Goal: Entertainment & Leisure: Browse casually

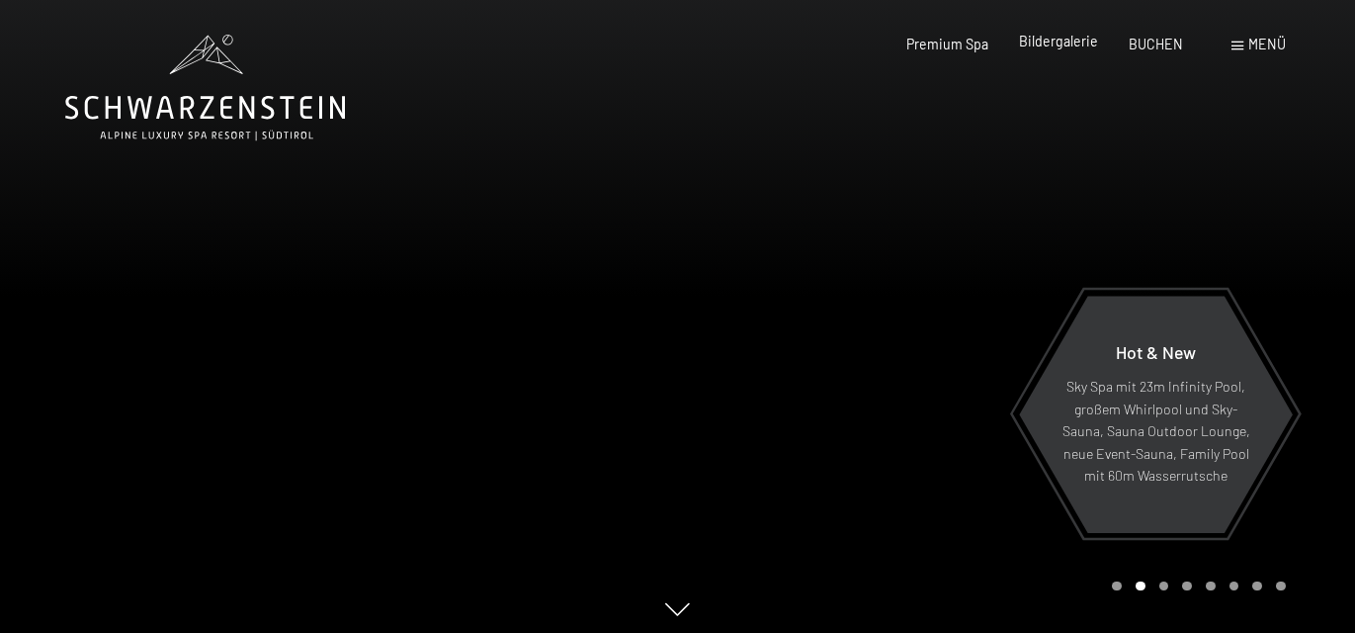
click at [1063, 48] on span "Bildergalerie" at bounding box center [1058, 41] width 79 height 17
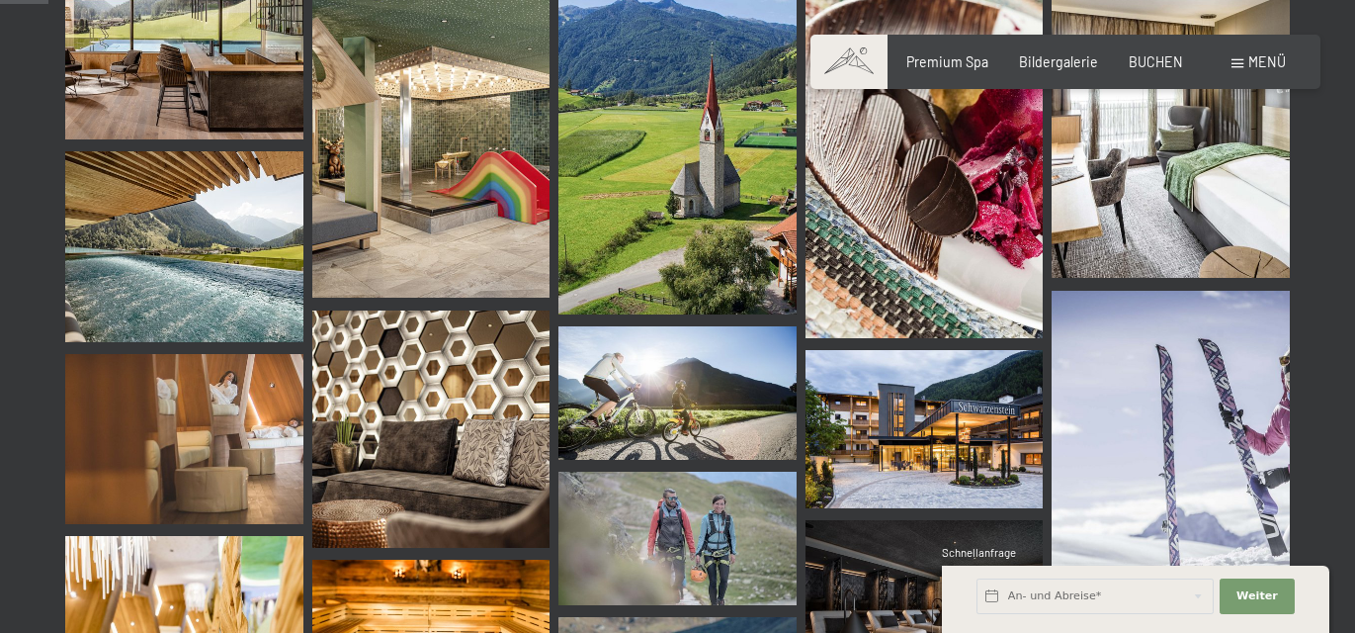
scroll to position [692, 0]
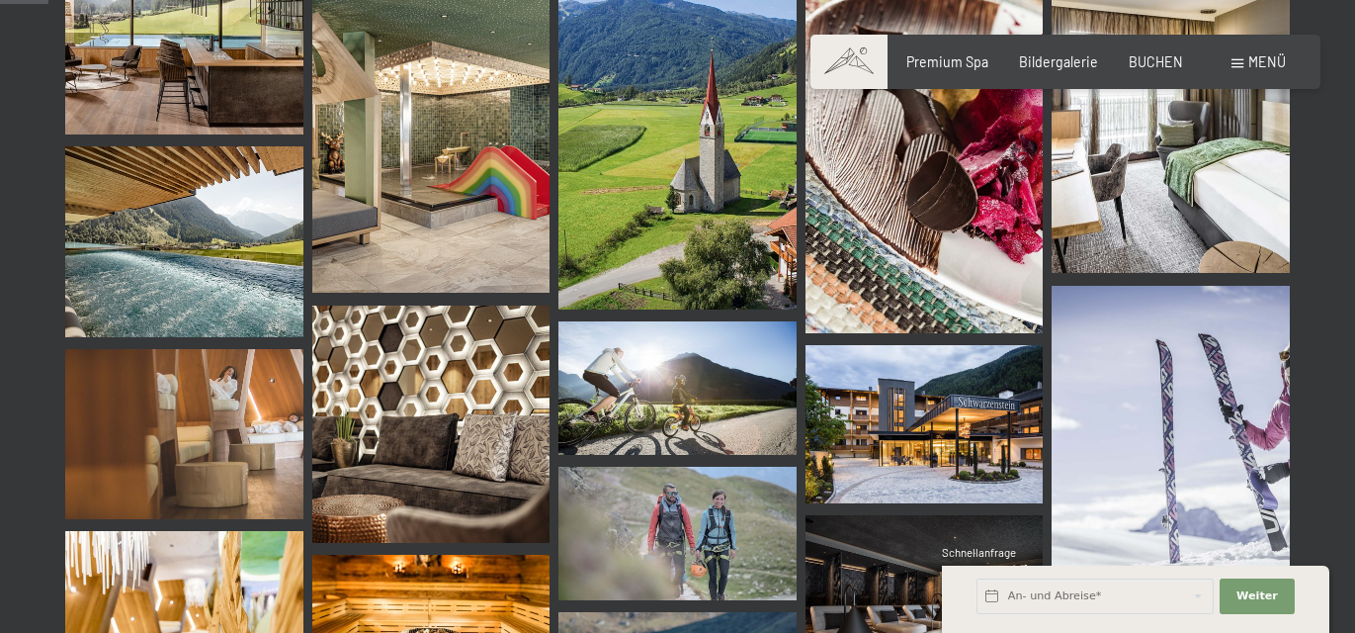
click at [259, 65] on img at bounding box center [184, 55] width 238 height 158
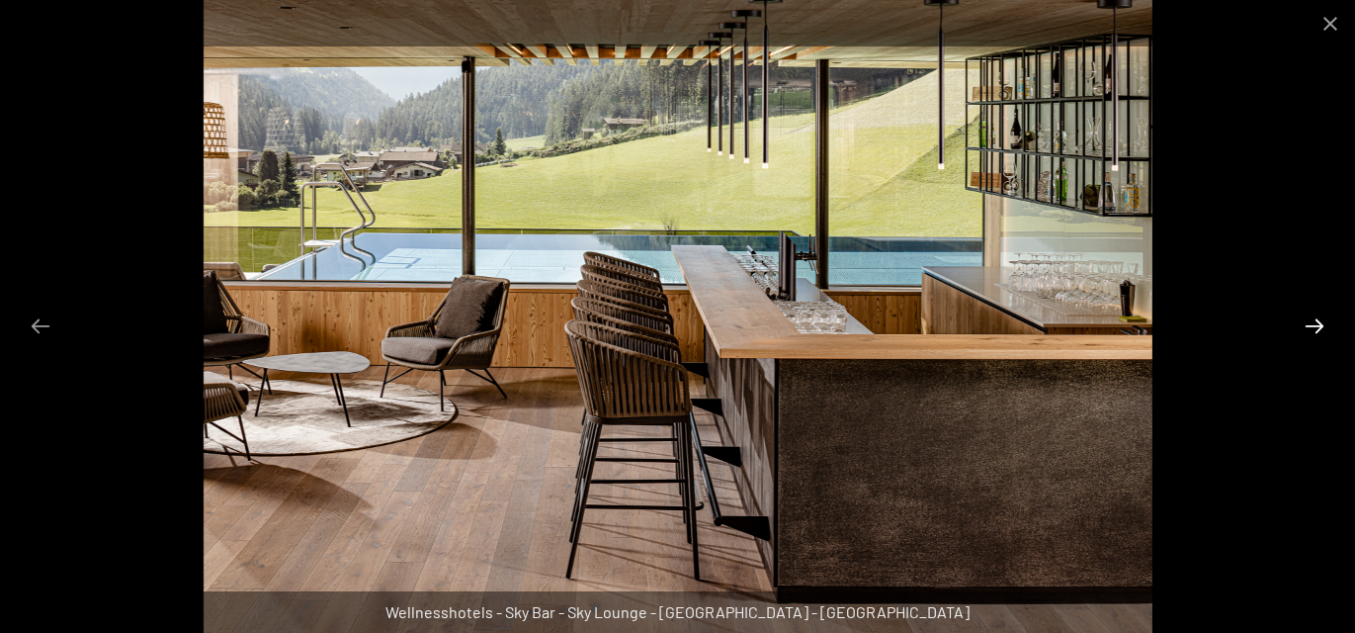
click at [1314, 324] on button "Next slide" at bounding box center [1315, 325] width 42 height 39
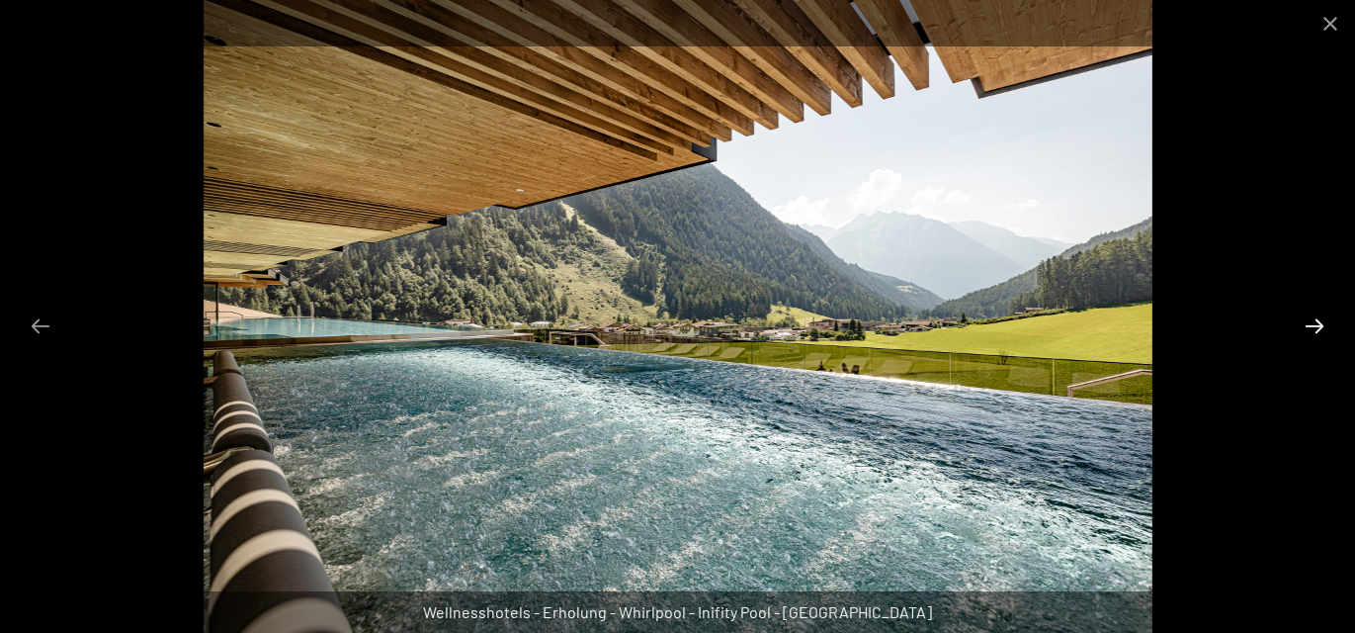
click at [1311, 320] on button "Next slide" at bounding box center [1315, 325] width 42 height 39
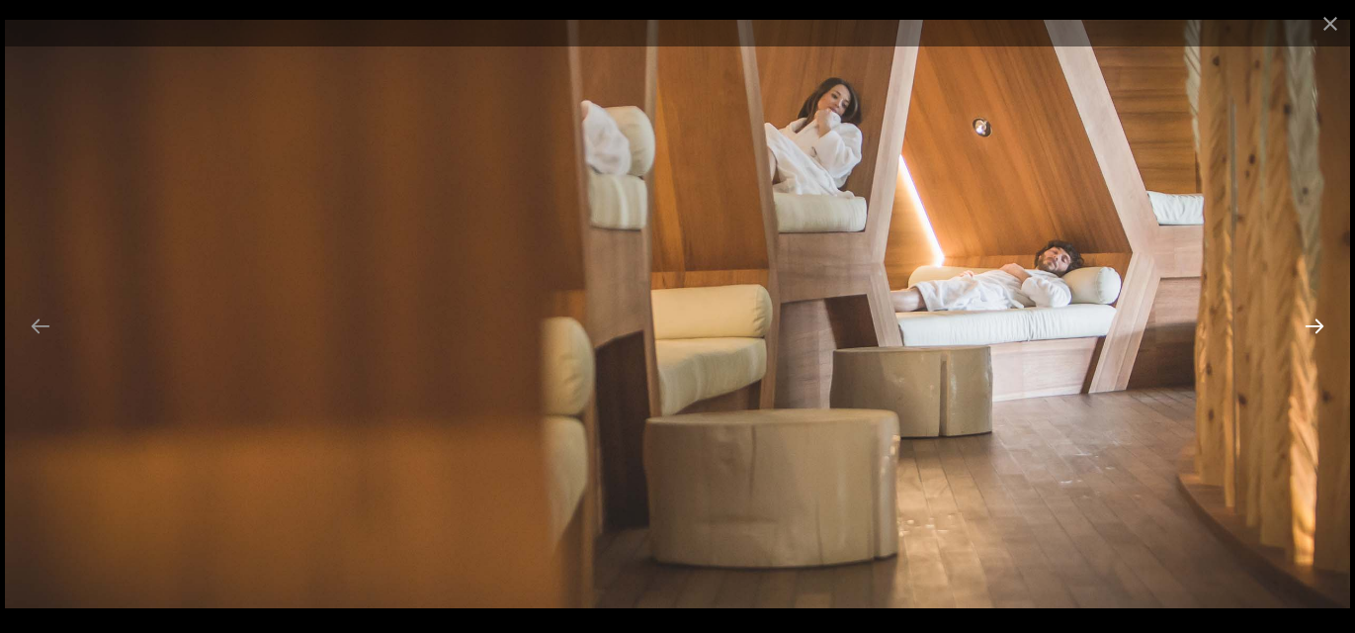
click at [1311, 320] on button "Next slide" at bounding box center [1315, 325] width 42 height 39
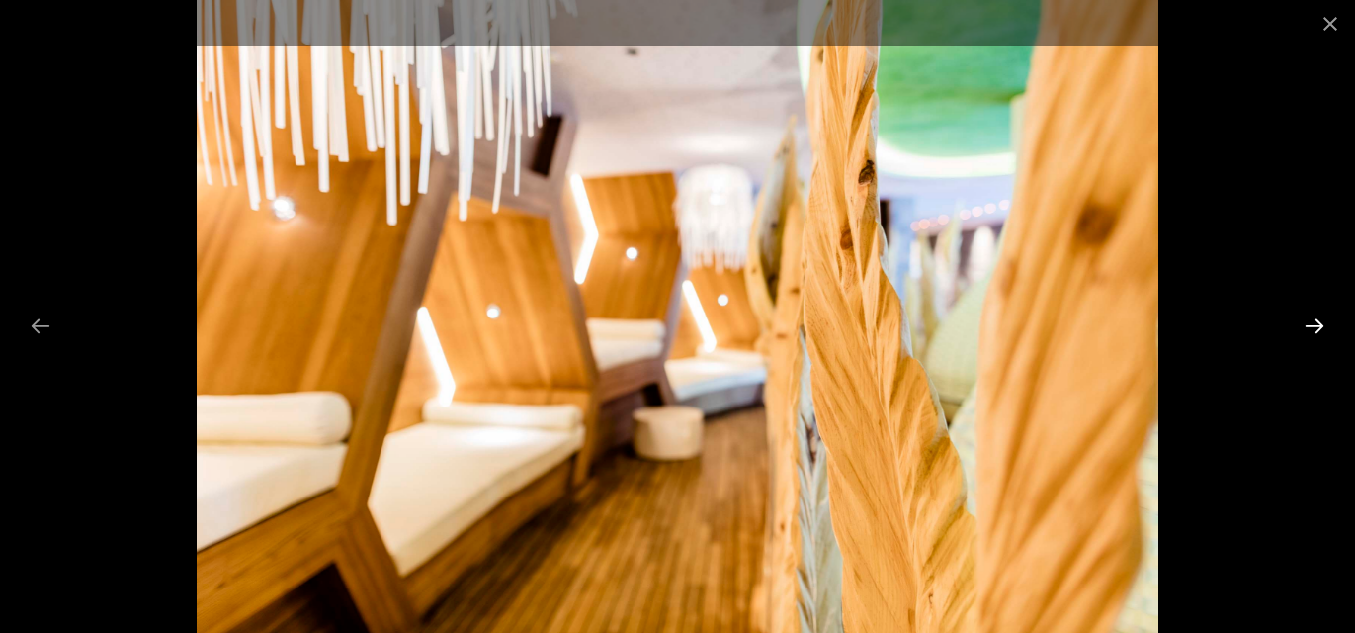
click at [1311, 320] on button "Next slide" at bounding box center [1315, 325] width 42 height 39
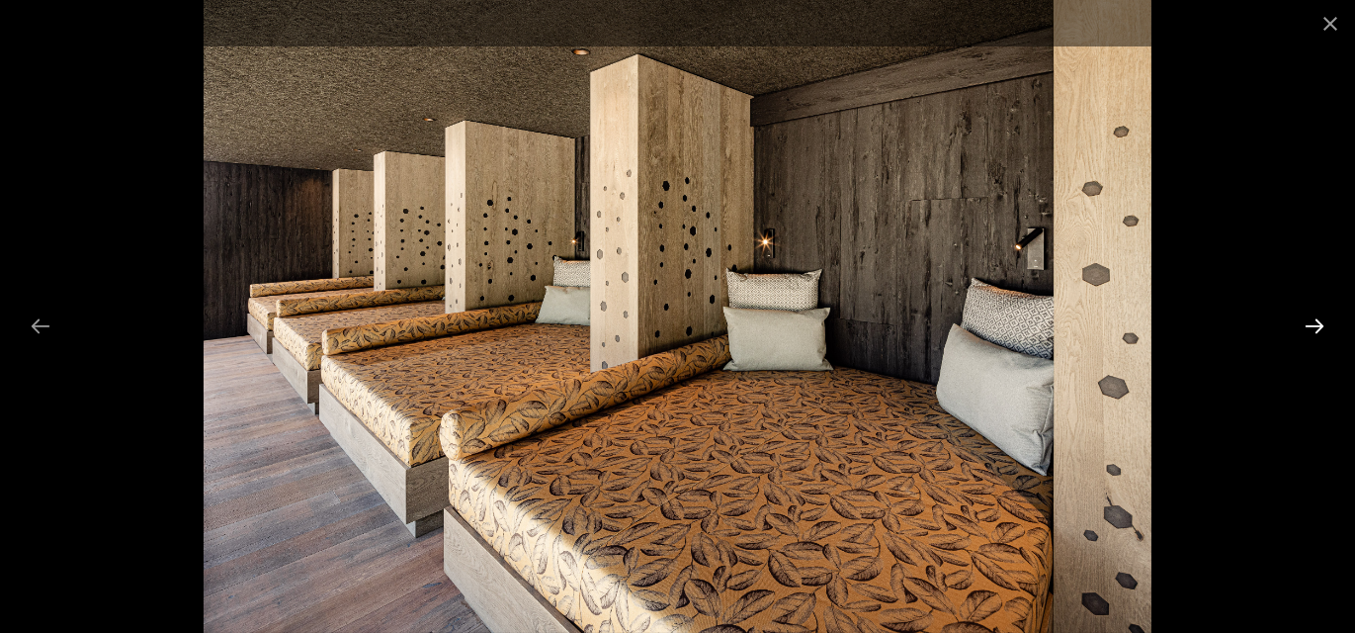
click at [1311, 320] on button "Next slide" at bounding box center [1315, 325] width 42 height 39
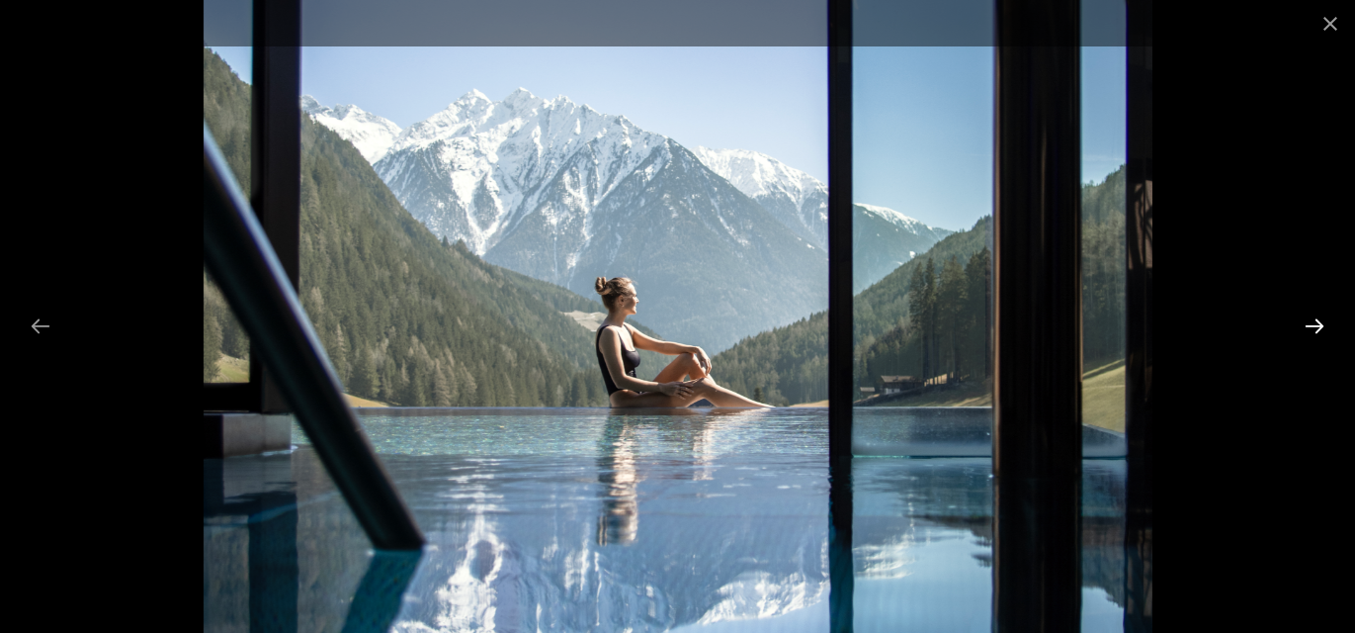
click at [1310, 325] on button "Next slide" at bounding box center [1315, 325] width 42 height 39
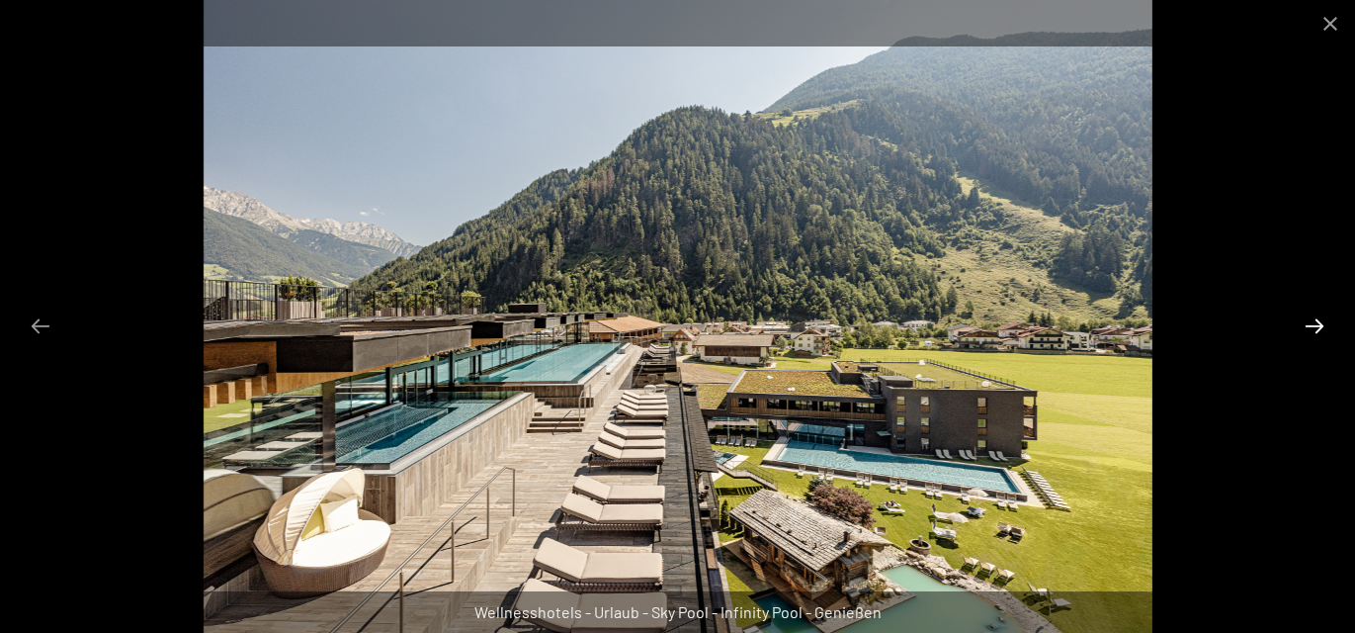
click at [1310, 325] on button "Next slide" at bounding box center [1315, 325] width 42 height 39
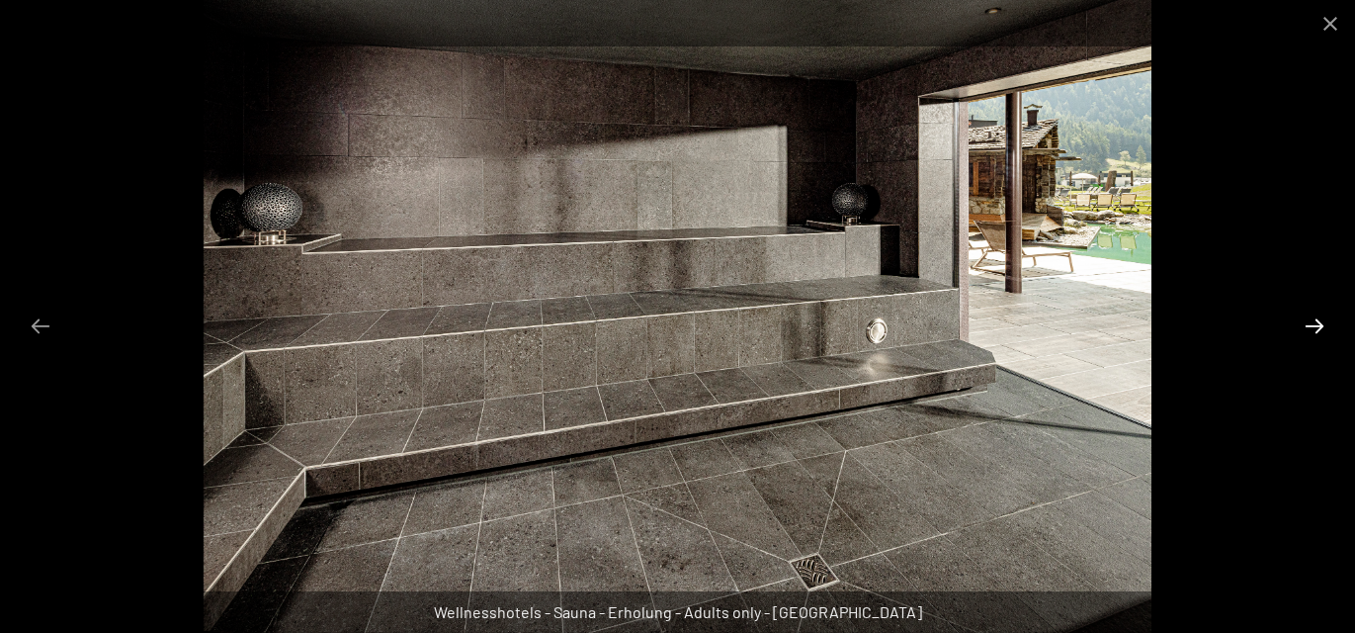
click at [1320, 325] on button "Next slide" at bounding box center [1315, 325] width 42 height 39
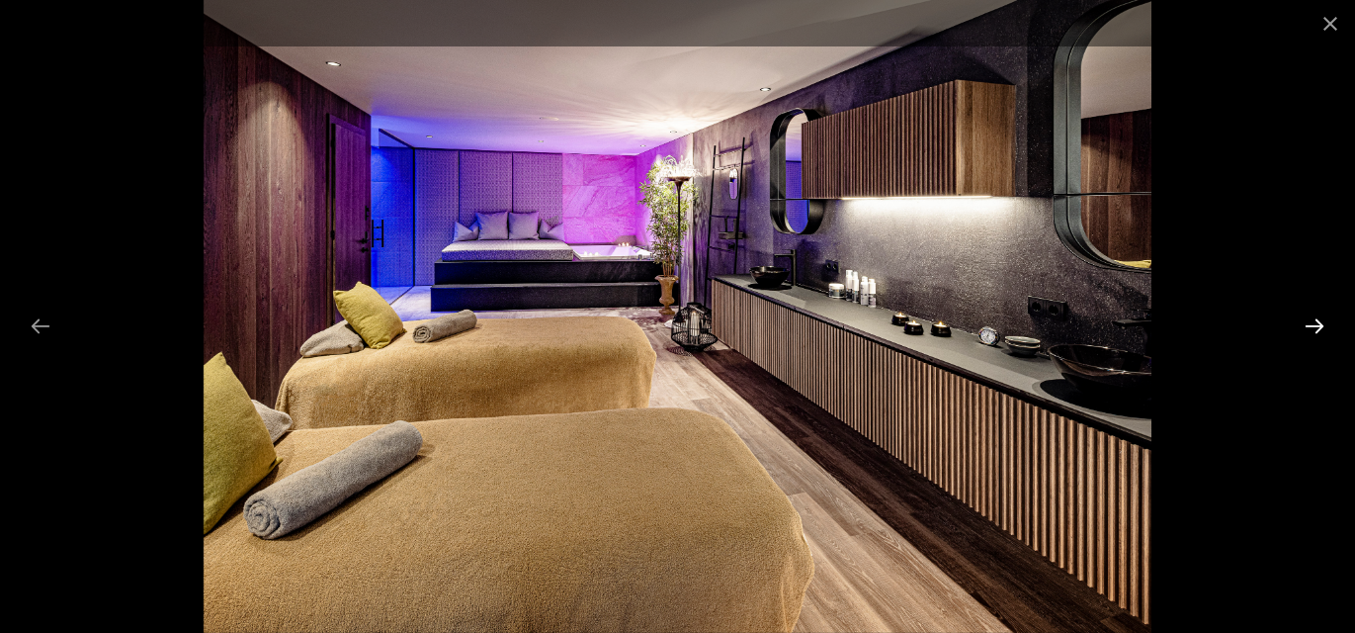
click at [1317, 330] on button "Next slide" at bounding box center [1315, 325] width 42 height 39
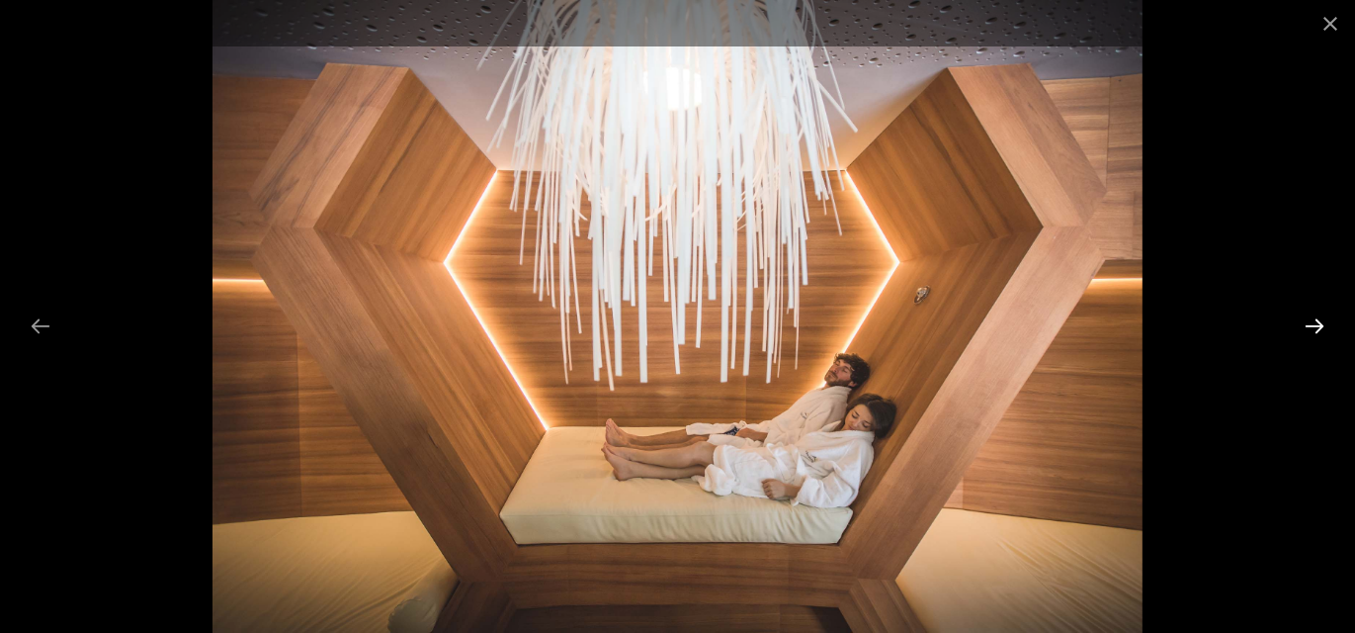
click at [1317, 330] on button "Next slide" at bounding box center [1315, 325] width 42 height 39
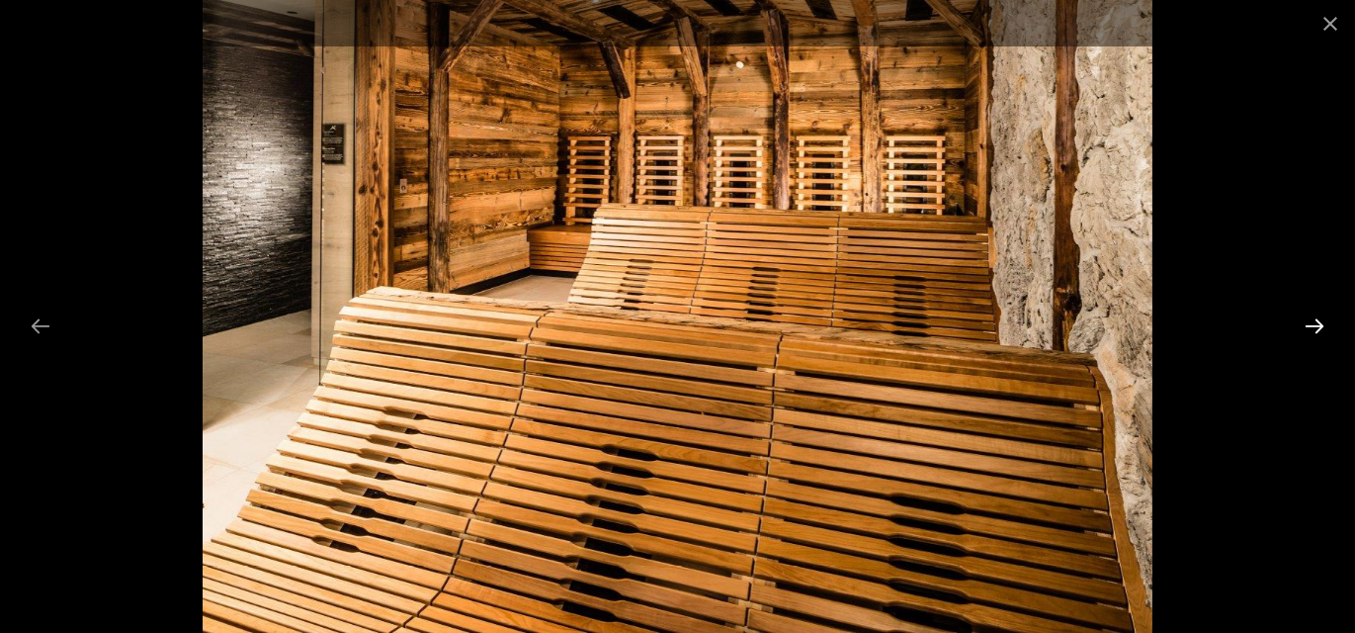
click at [1313, 325] on button "Next slide" at bounding box center [1315, 325] width 42 height 39
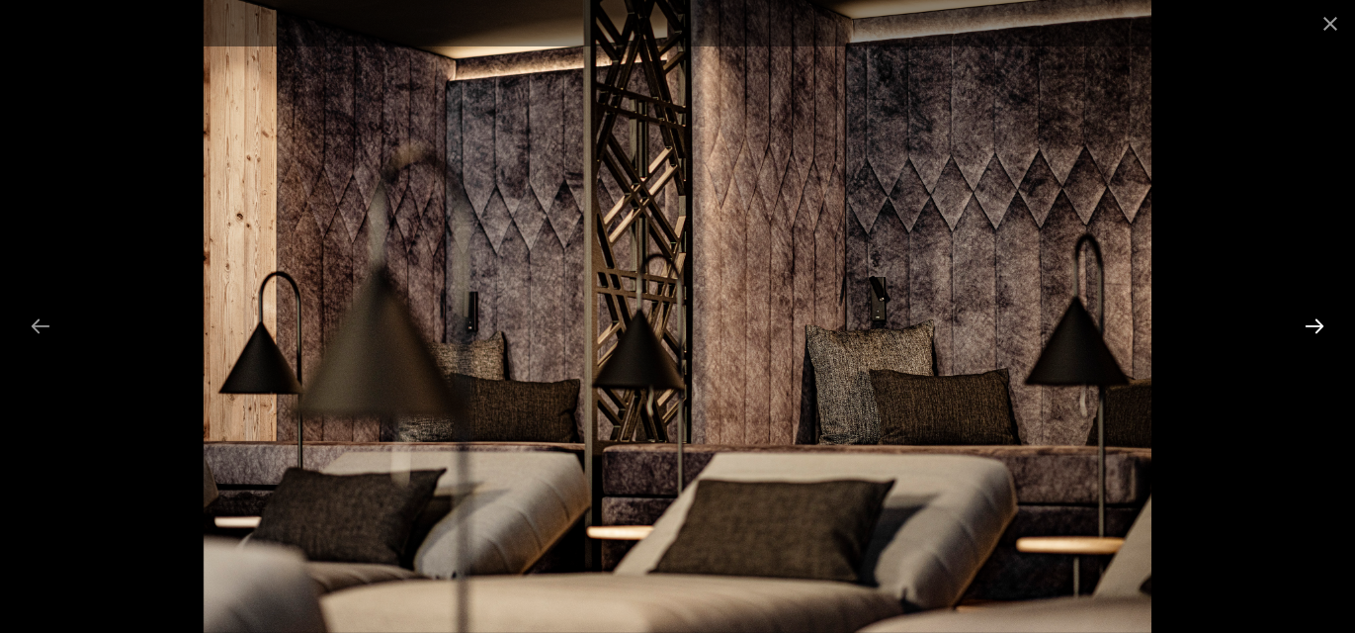
click at [1313, 325] on button "Next slide" at bounding box center [1315, 325] width 42 height 39
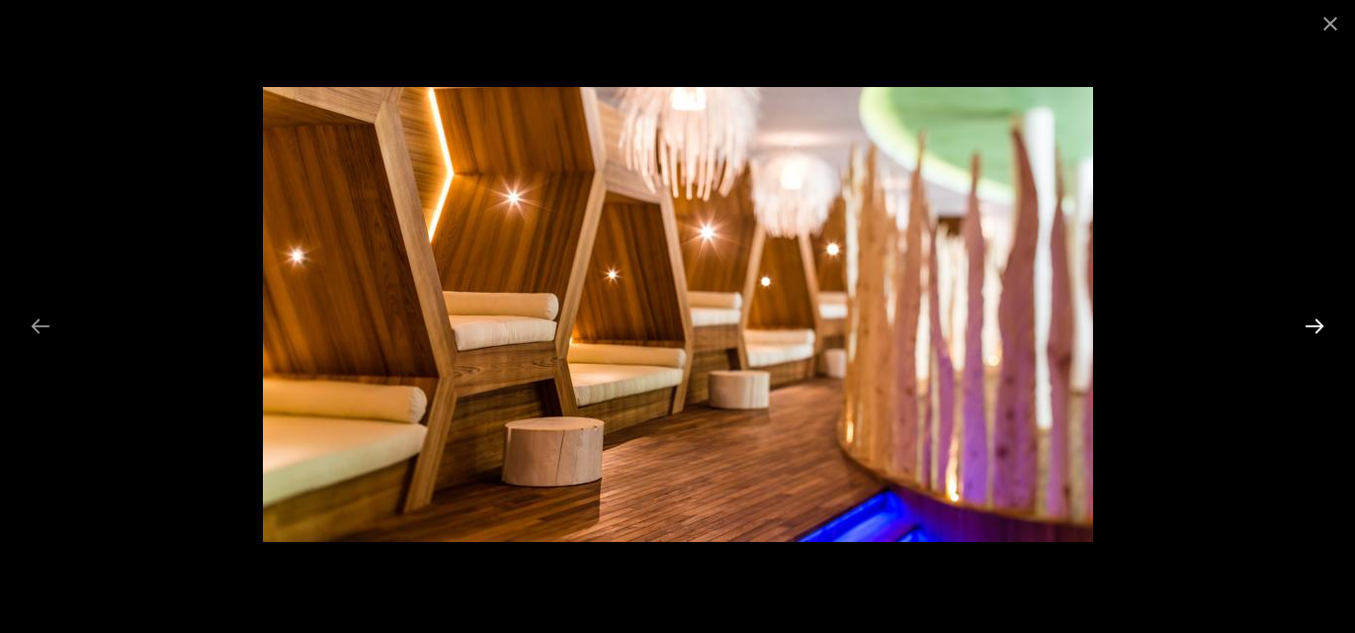
click at [1313, 325] on button "Next slide" at bounding box center [1315, 325] width 42 height 39
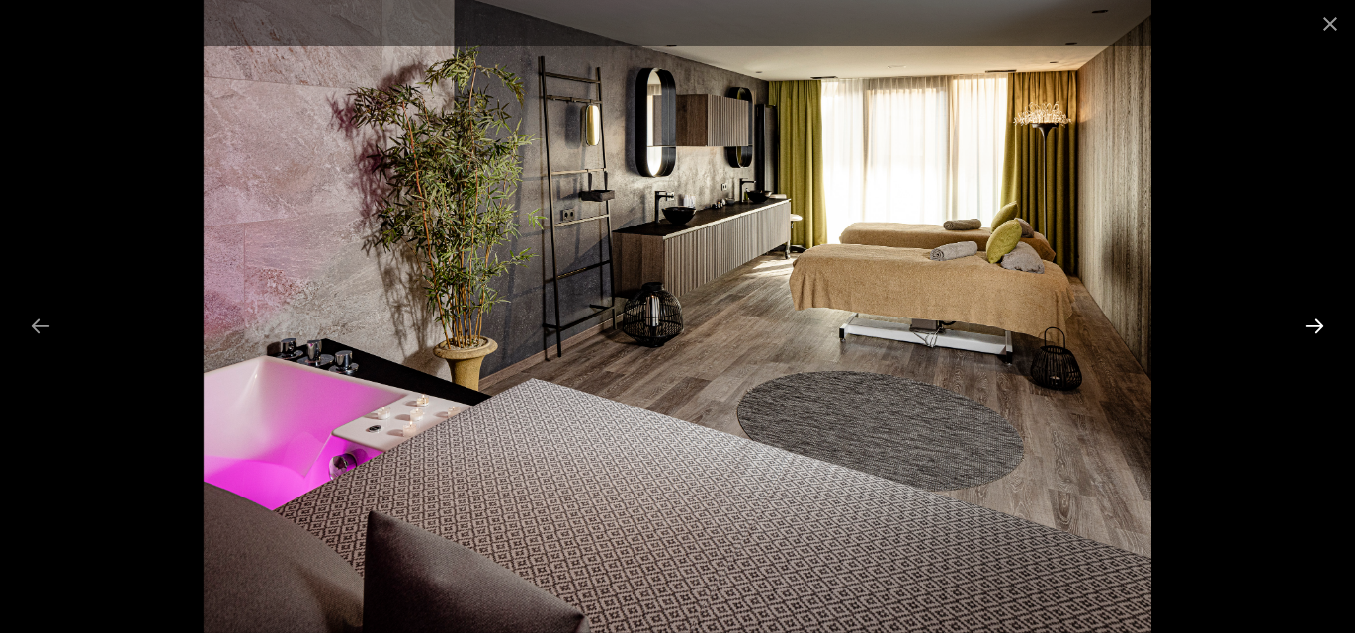
click at [1313, 325] on button "Next slide" at bounding box center [1315, 325] width 42 height 39
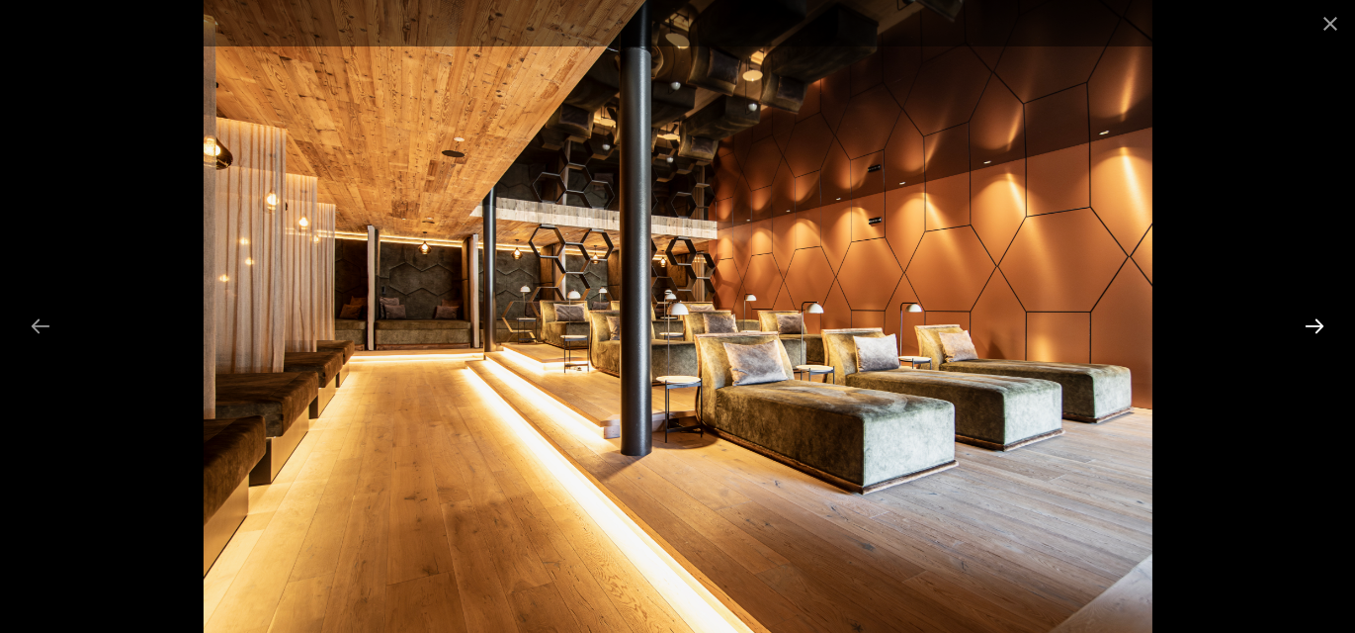
click at [1306, 326] on button "Next slide" at bounding box center [1315, 325] width 42 height 39
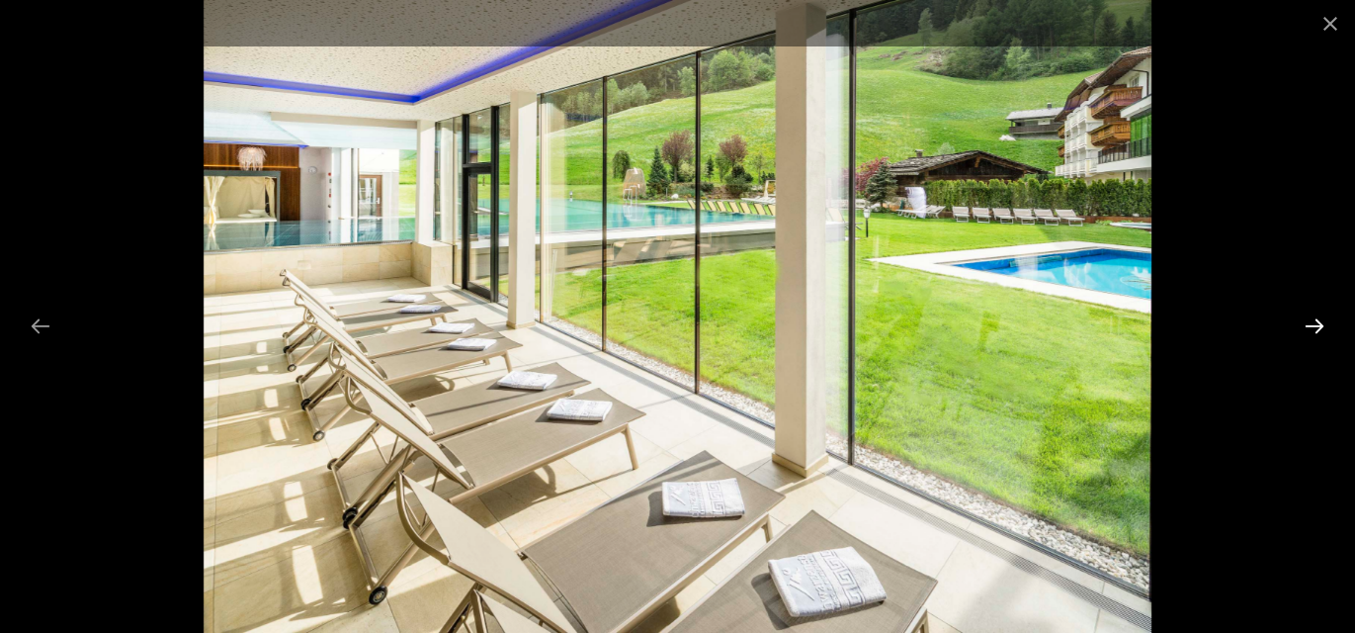
click at [1315, 324] on button "Next slide" at bounding box center [1315, 325] width 42 height 39
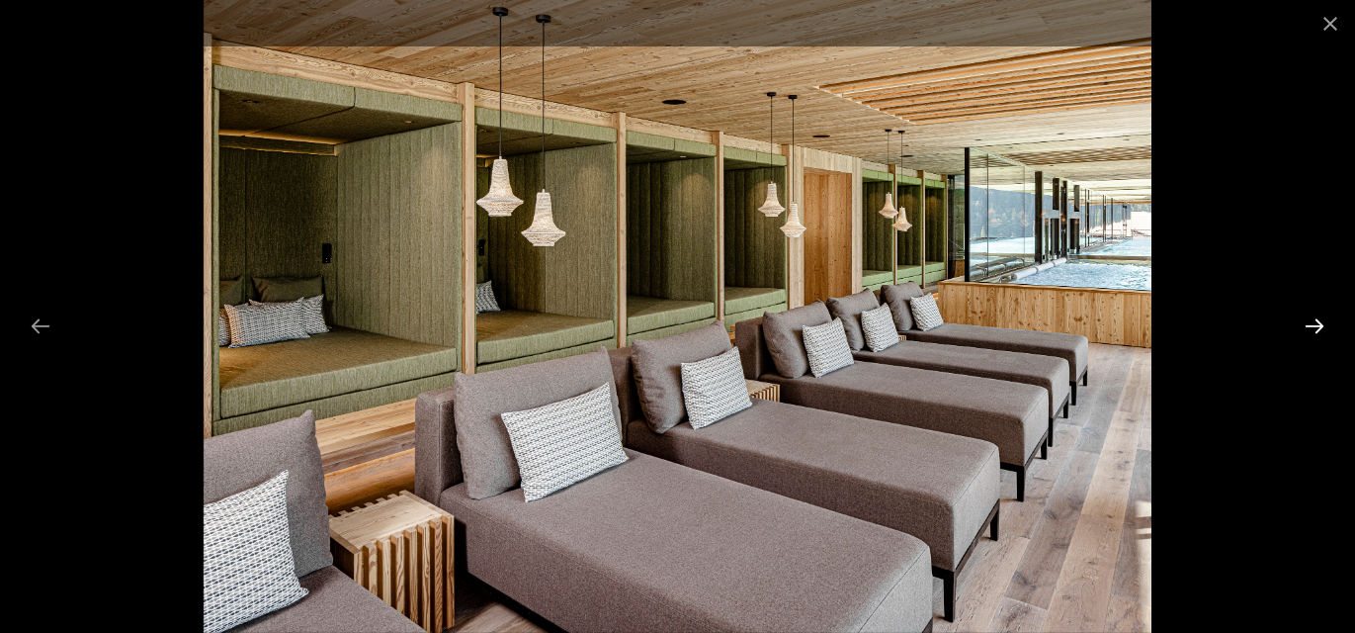
click at [1316, 322] on button "Next slide" at bounding box center [1315, 325] width 42 height 39
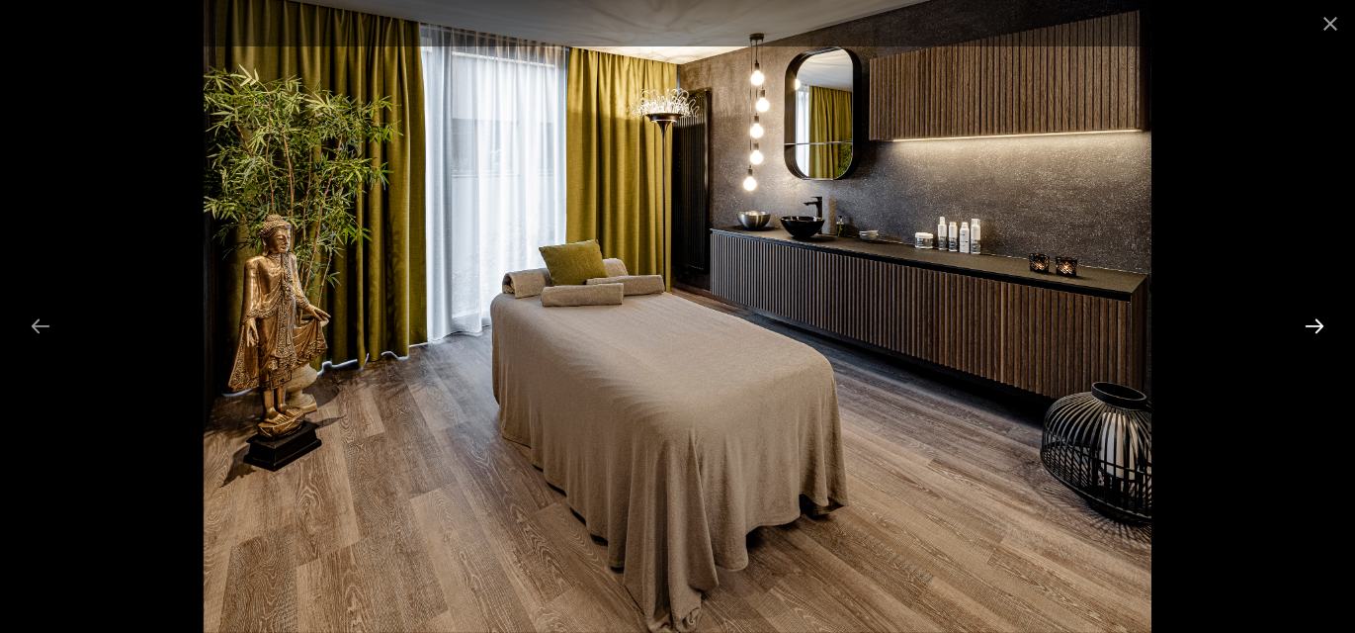
click at [1316, 322] on button "Next slide" at bounding box center [1315, 325] width 42 height 39
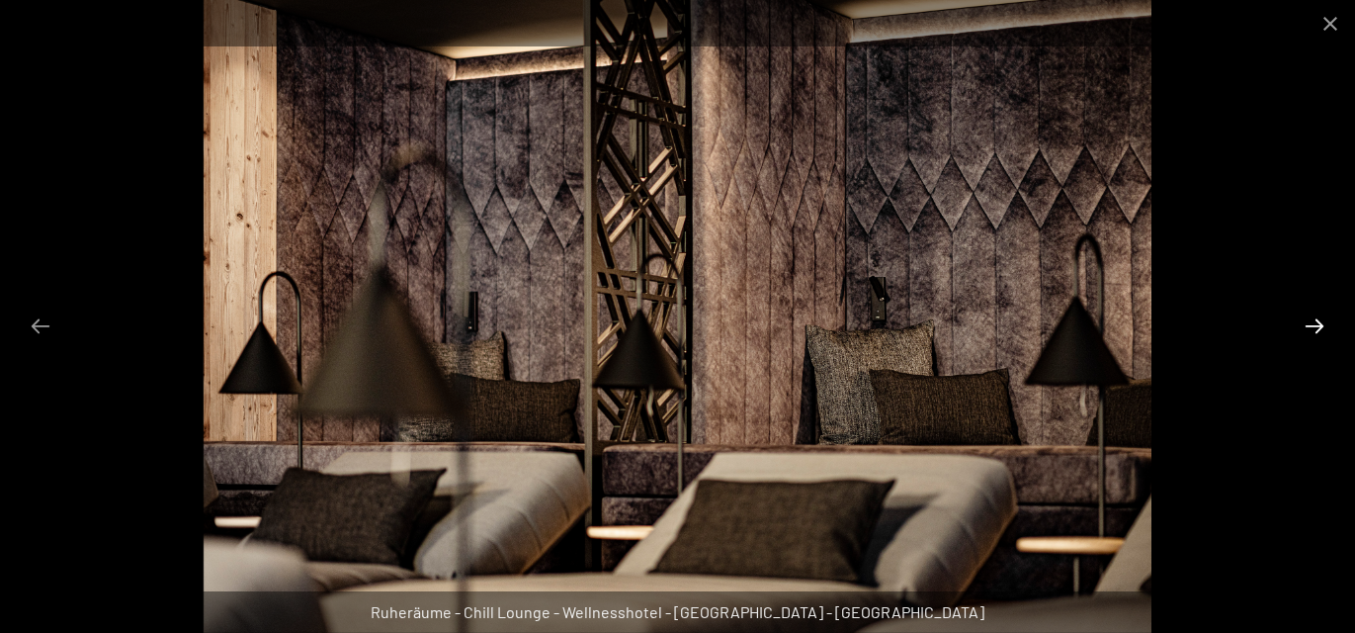
click at [1317, 321] on button "Next slide" at bounding box center [1315, 325] width 42 height 39
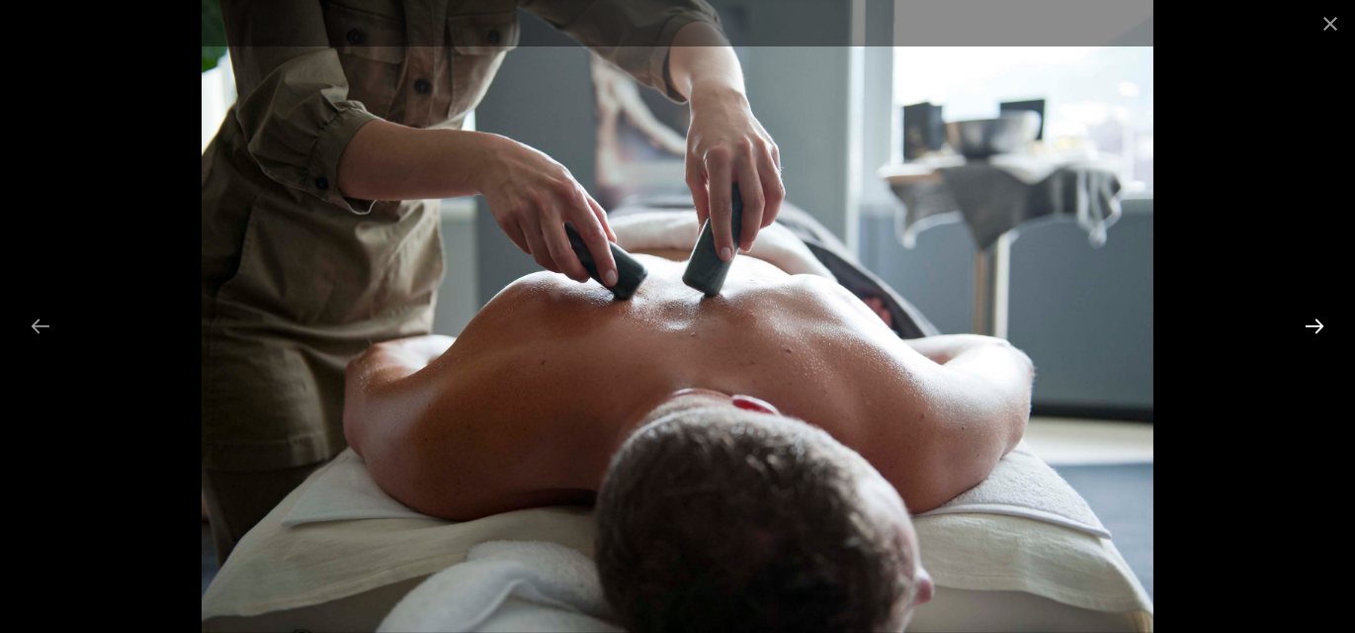
click at [1317, 321] on button "Next slide" at bounding box center [1315, 325] width 42 height 39
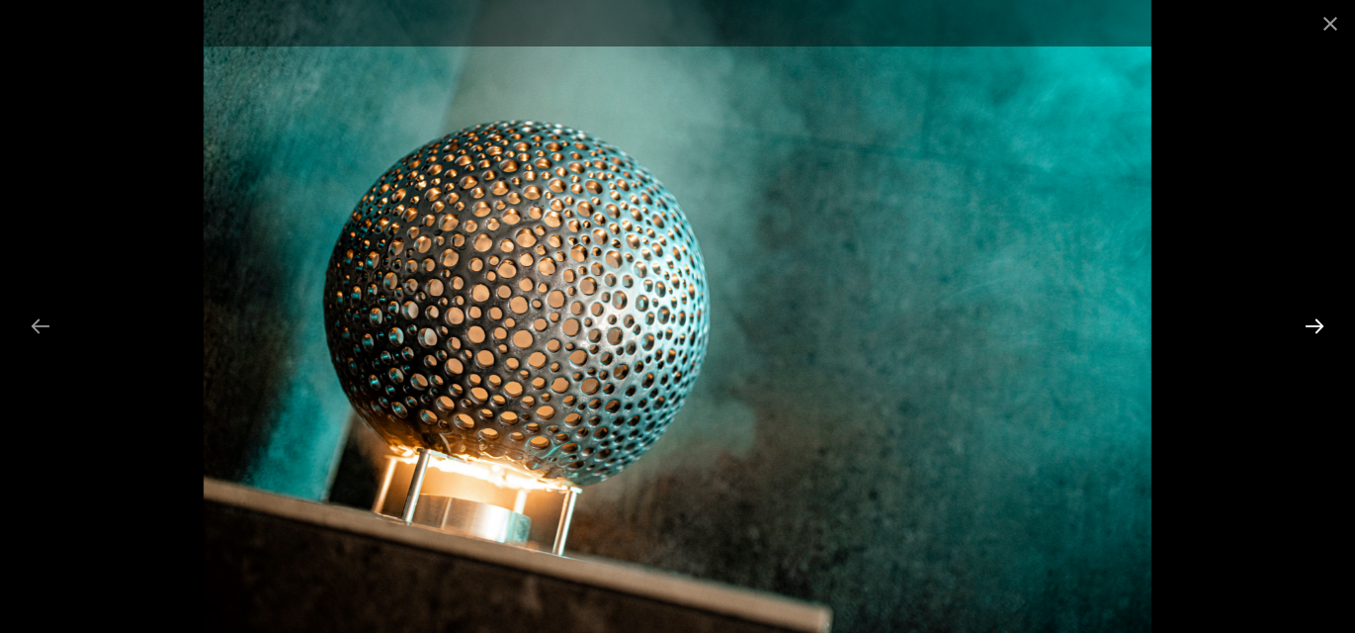
click at [1317, 321] on button "Next slide" at bounding box center [1315, 325] width 42 height 39
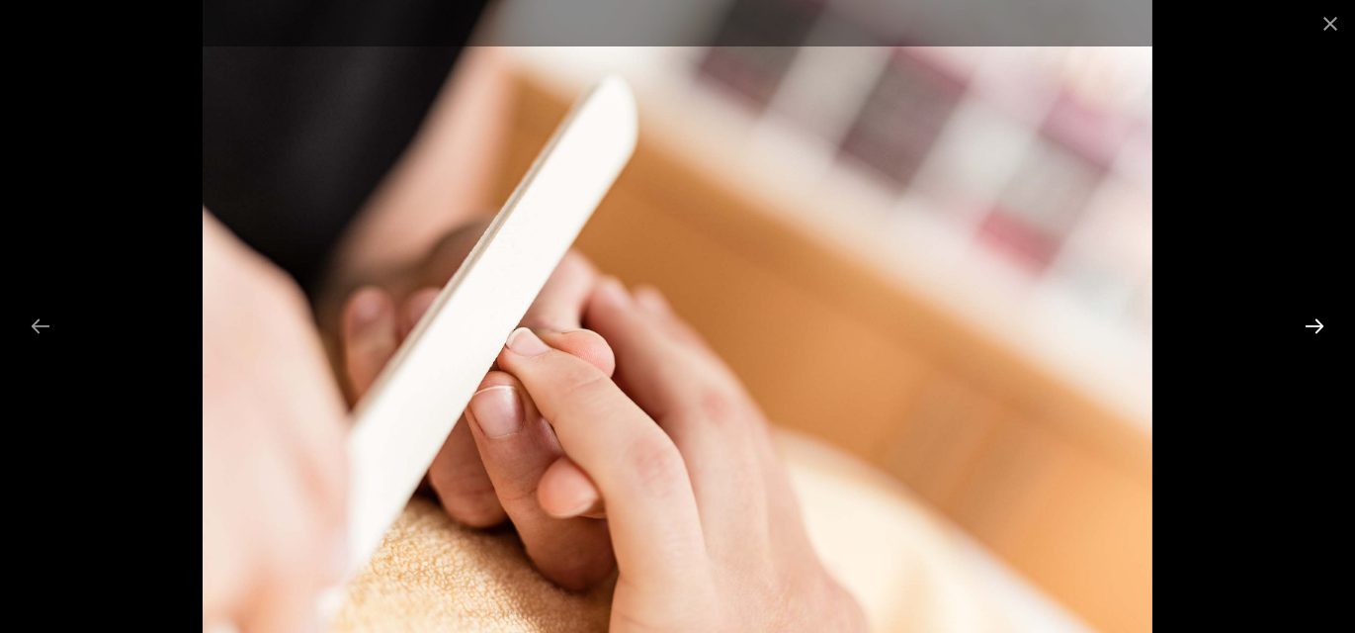
click at [1317, 321] on button "Next slide" at bounding box center [1315, 325] width 42 height 39
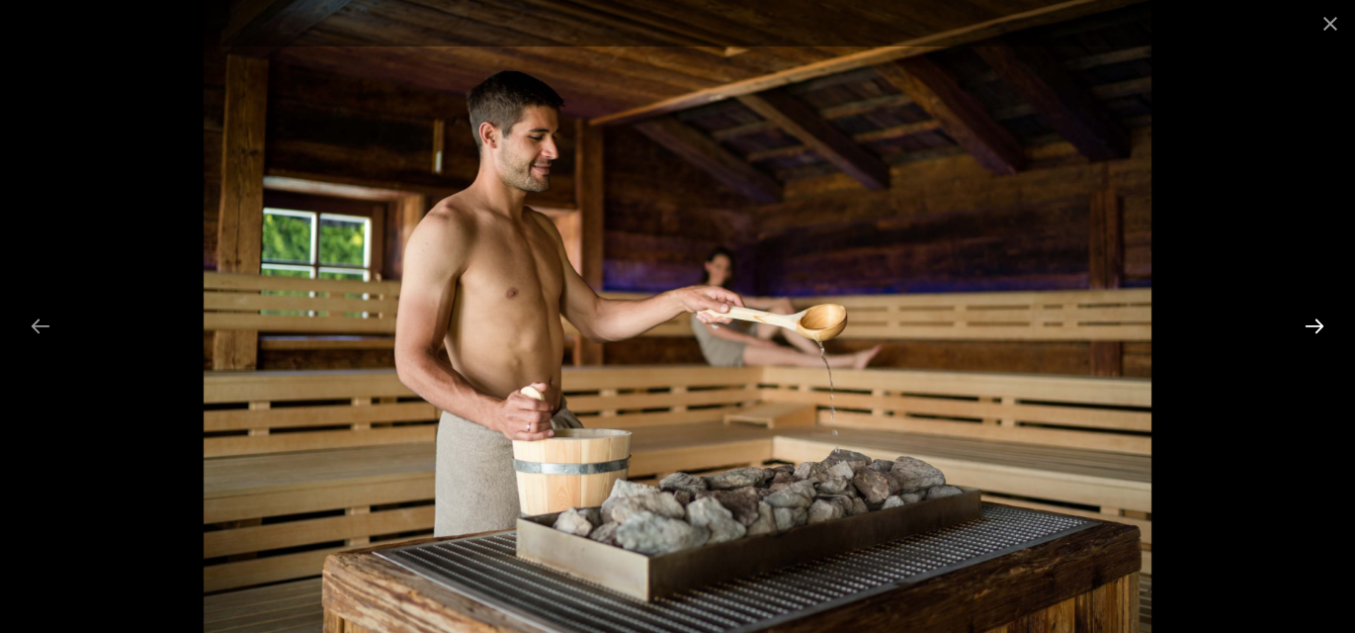
click at [1317, 321] on button "Next slide" at bounding box center [1315, 325] width 42 height 39
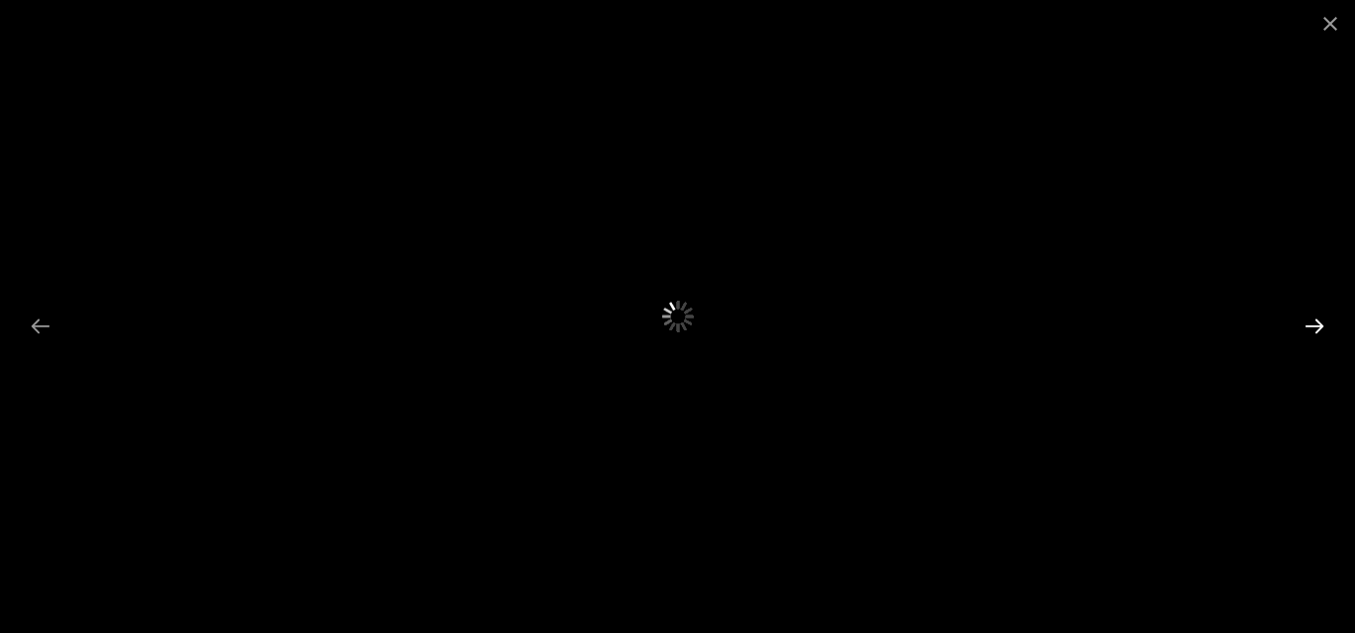
click at [1317, 321] on button "Next slide" at bounding box center [1315, 325] width 42 height 39
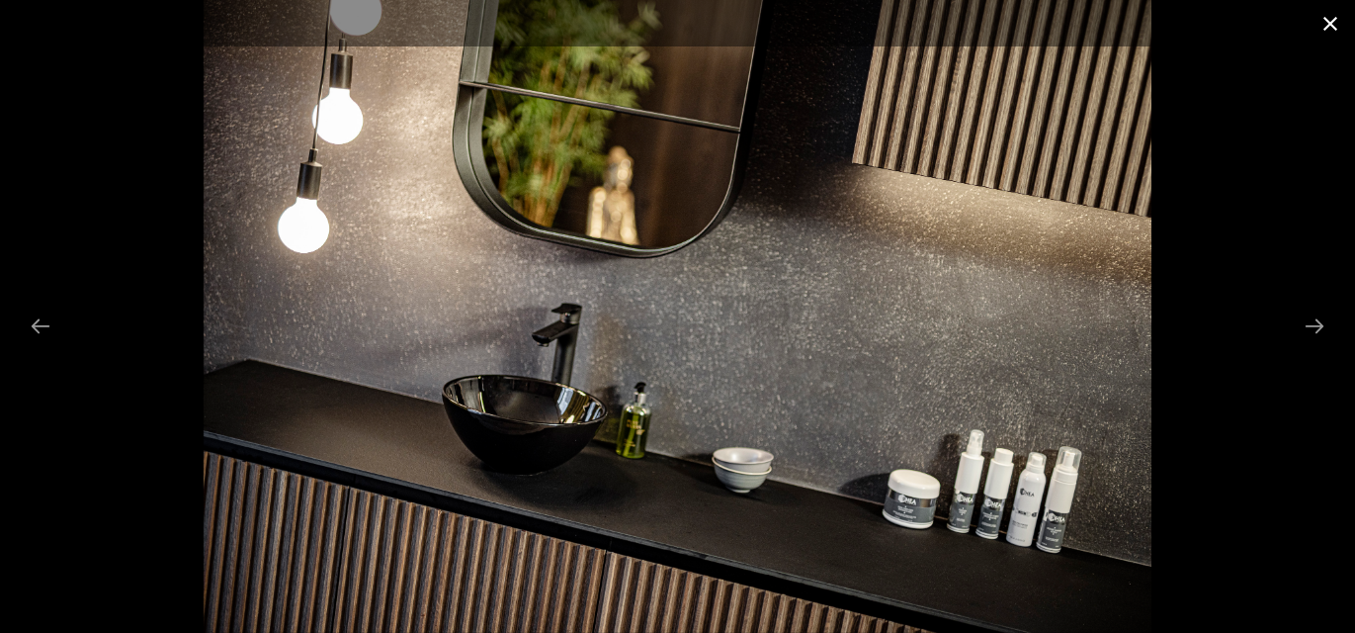
click at [1329, 26] on button "Close gallery" at bounding box center [1330, 23] width 49 height 46
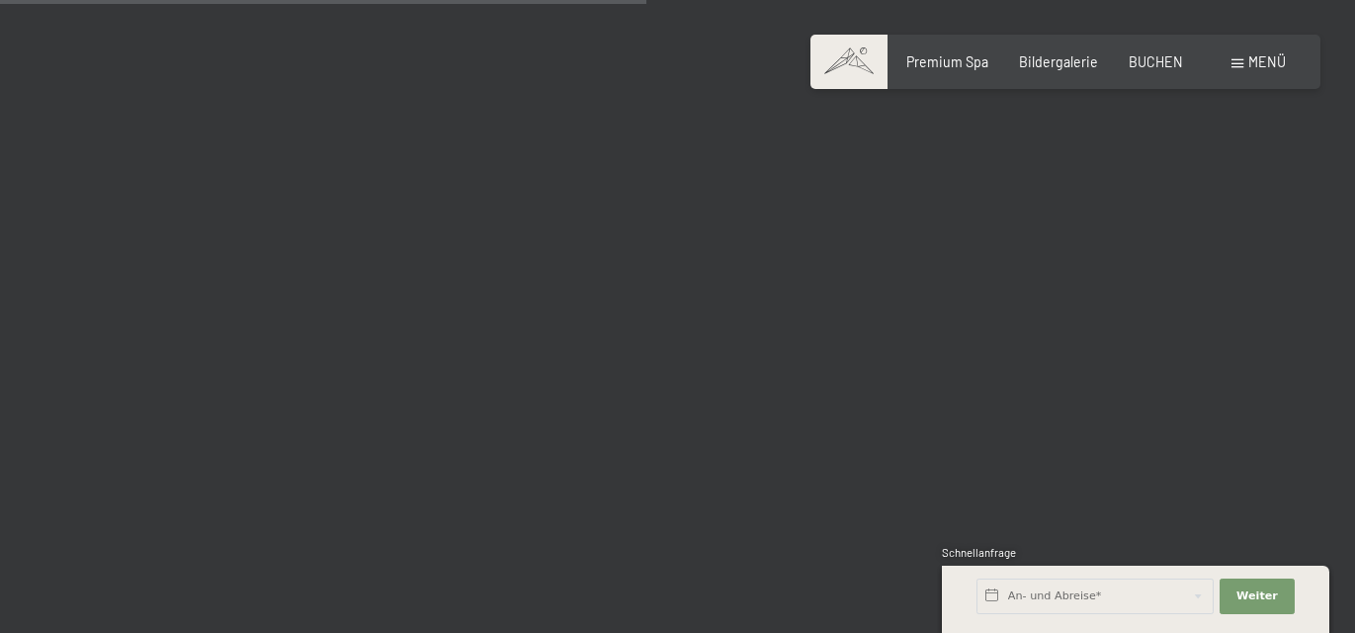
scroll to position [9093, 0]
